Goal: Task Accomplishment & Management: Manage account settings

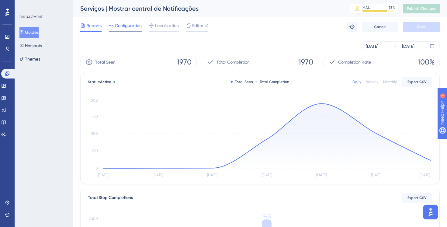
click at [136, 31] on div at bounding box center [125, 31] width 33 height 1
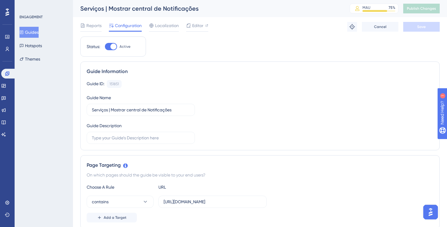
click at [169, 34] on div "Reports Configuration Localization Editor Troubleshoot Cancel Save" at bounding box center [259, 26] width 359 height 19
click at [169, 27] on span "Localization" at bounding box center [167, 25] width 24 height 7
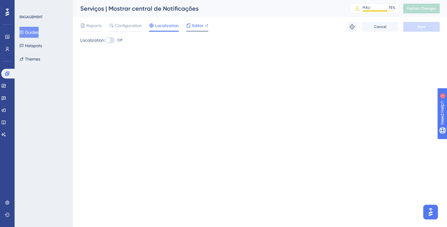
click at [190, 29] on div "Editor" at bounding box center [197, 27] width 22 height 10
click at [85, 26] on div "Reports" at bounding box center [90, 25] width 21 height 7
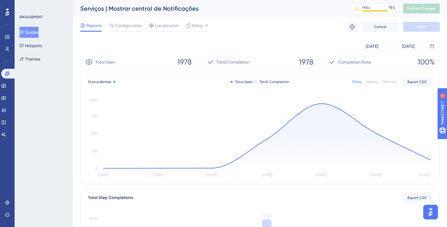
click at [301, 65] on span "1978" at bounding box center [306, 62] width 14 height 10
click at [120, 29] on span "Configuration" at bounding box center [128, 25] width 27 height 7
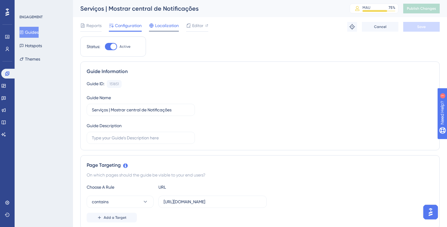
click at [161, 30] on div "Localization" at bounding box center [164, 27] width 30 height 10
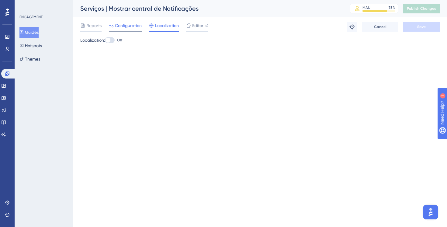
click at [131, 27] on span "Configuration" at bounding box center [128, 25] width 27 height 7
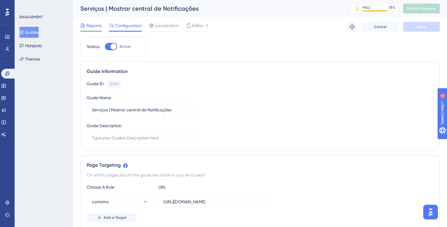
click at [88, 24] on span "Reports" at bounding box center [93, 25] width 15 height 7
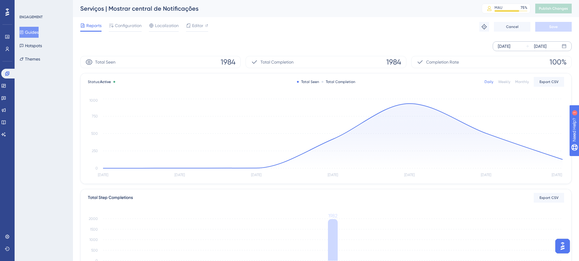
click at [446, 43] on div "[DATE]" at bounding box center [504, 46] width 12 height 7
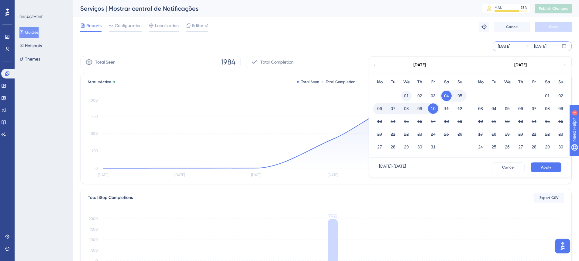
click at [408, 96] on button "01" at bounding box center [406, 96] width 10 height 10
click at [446, 166] on button "Apply" at bounding box center [545, 167] width 31 height 10
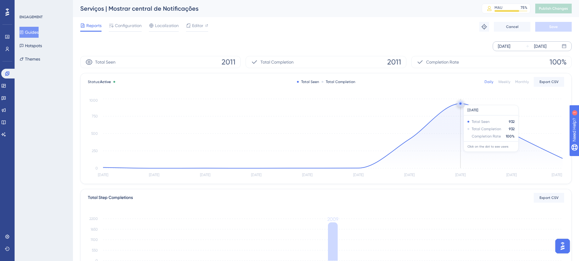
click at [446, 102] on circle at bounding box center [460, 103] width 5 height 5
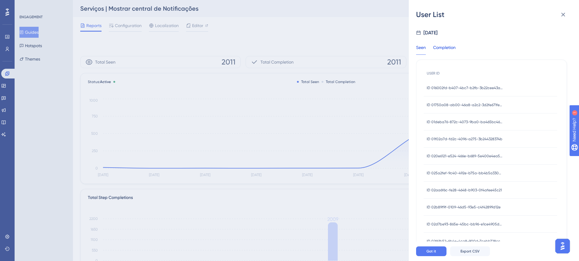
click at [446, 48] on div "Completion" at bounding box center [444, 49] width 22 height 11
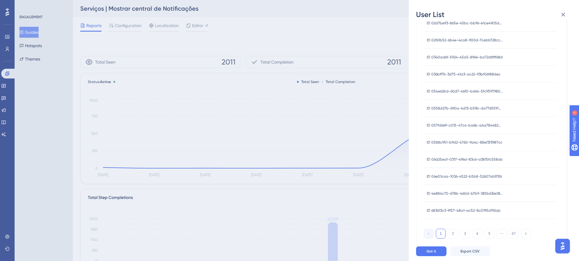
scroll to position [163, 0]
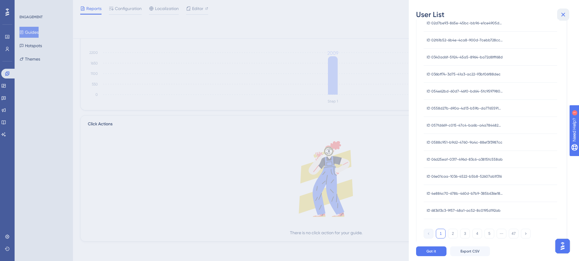
click at [446, 10] on button at bounding box center [563, 15] width 12 height 12
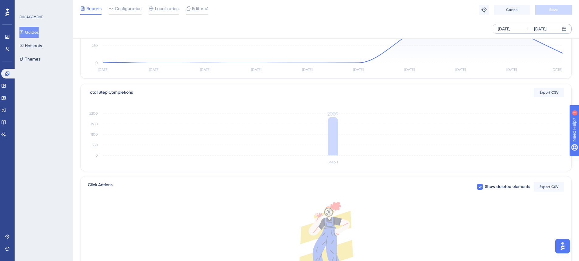
scroll to position [102, 0]
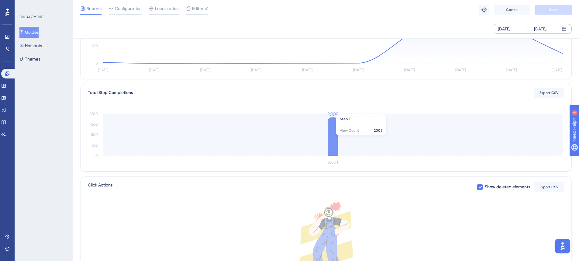
click at [348, 138] on icon "Step 1 0 550 1100 1650 2200 2009" at bounding box center [326, 137] width 476 height 58
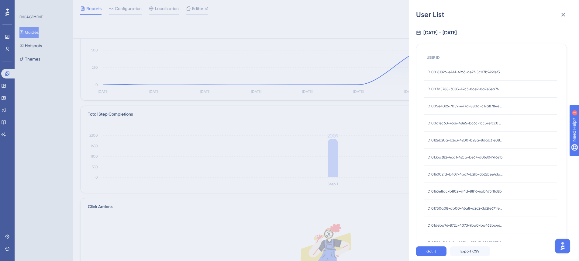
scroll to position [58, 0]
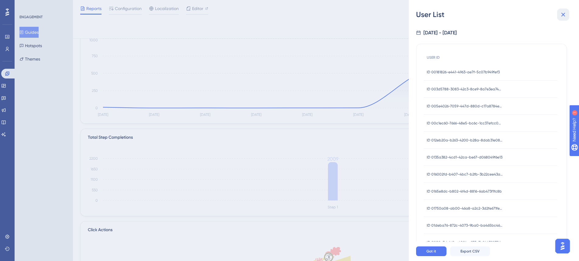
click at [446, 16] on icon at bounding box center [562, 14] width 7 height 7
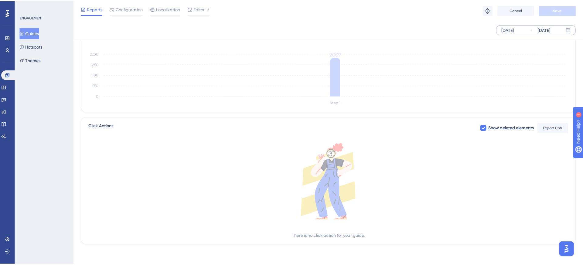
scroll to position [0, 0]
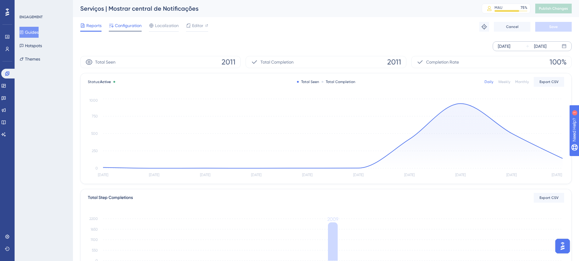
click at [125, 27] on span "Configuration" at bounding box center [128, 25] width 27 height 7
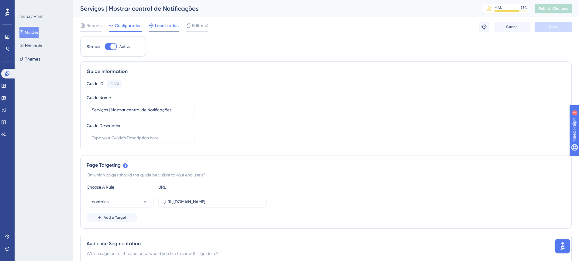
click at [169, 29] on div "Localization" at bounding box center [164, 27] width 30 height 10
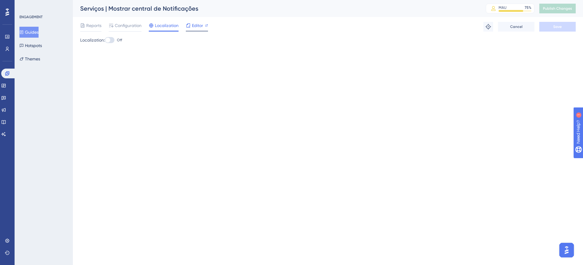
click at [192, 29] on span "Editor" at bounding box center [197, 25] width 11 height 7
click at [91, 28] on span "Reports" at bounding box center [93, 25] width 15 height 7
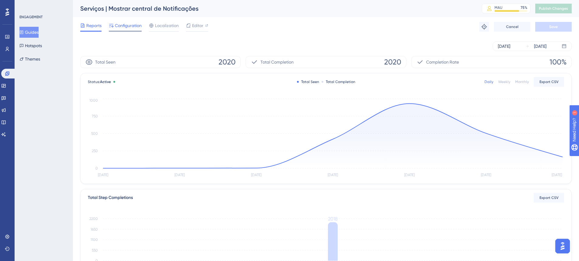
click at [129, 25] on span "Configuration" at bounding box center [128, 25] width 27 height 7
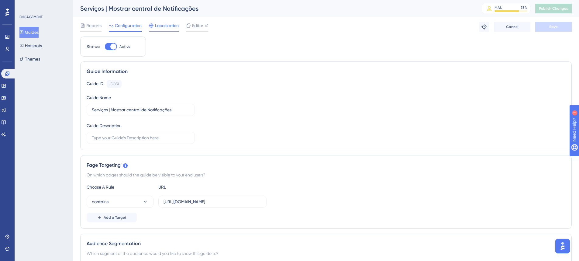
click at [167, 28] on span "Localization" at bounding box center [167, 25] width 24 height 7
